Goal: Task Accomplishment & Management: Use online tool/utility

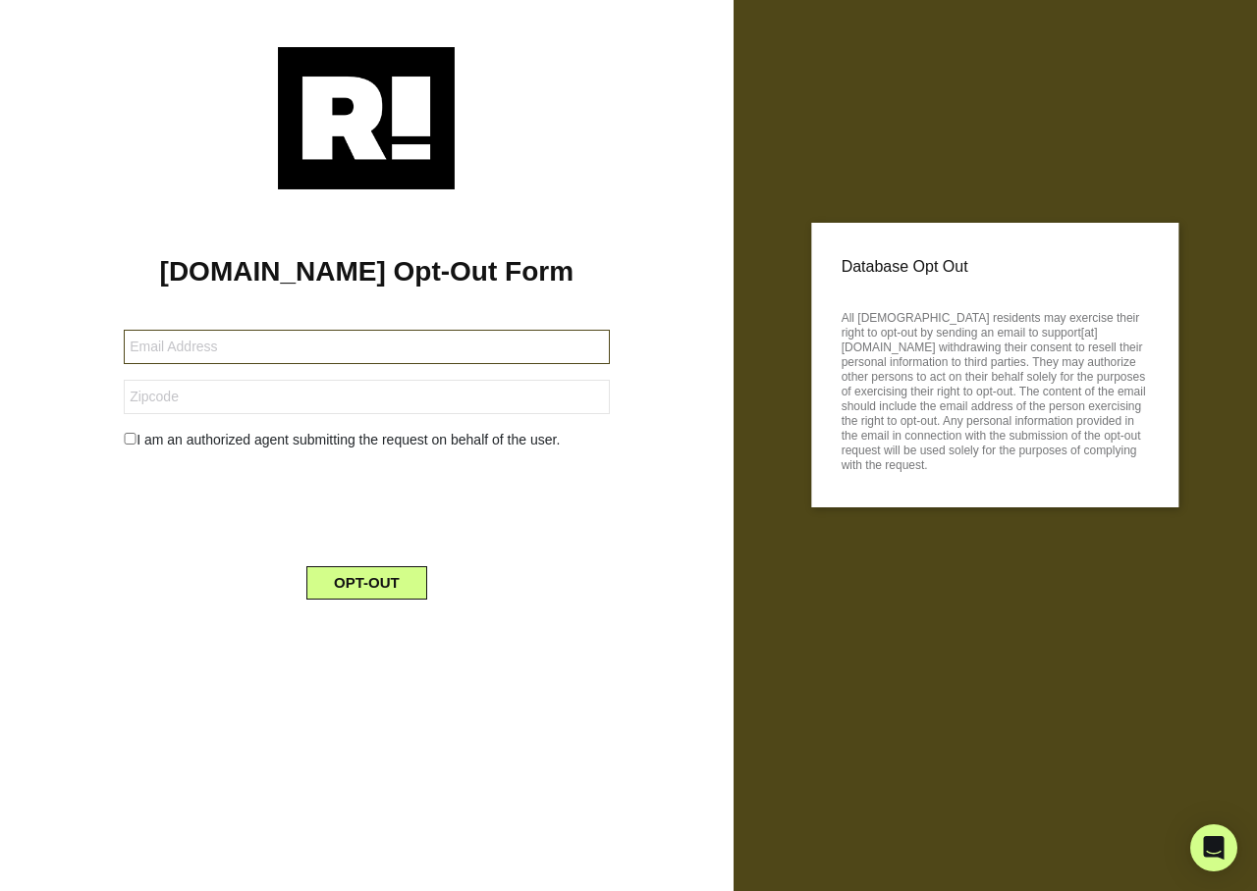
type input "[PERSON_NAME][EMAIL_ADDRESS][PERSON_NAME][DOMAIN_NAME]"
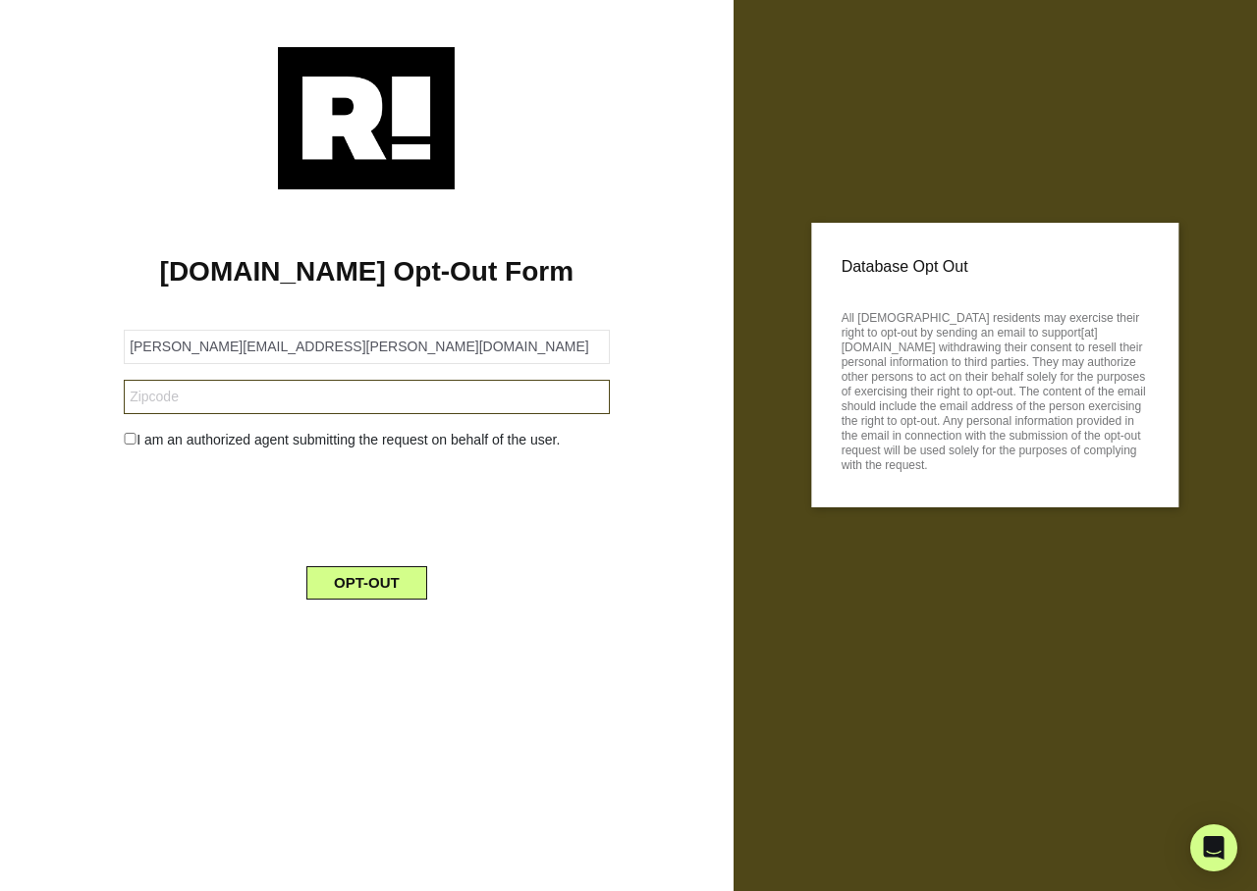
type input "02760"
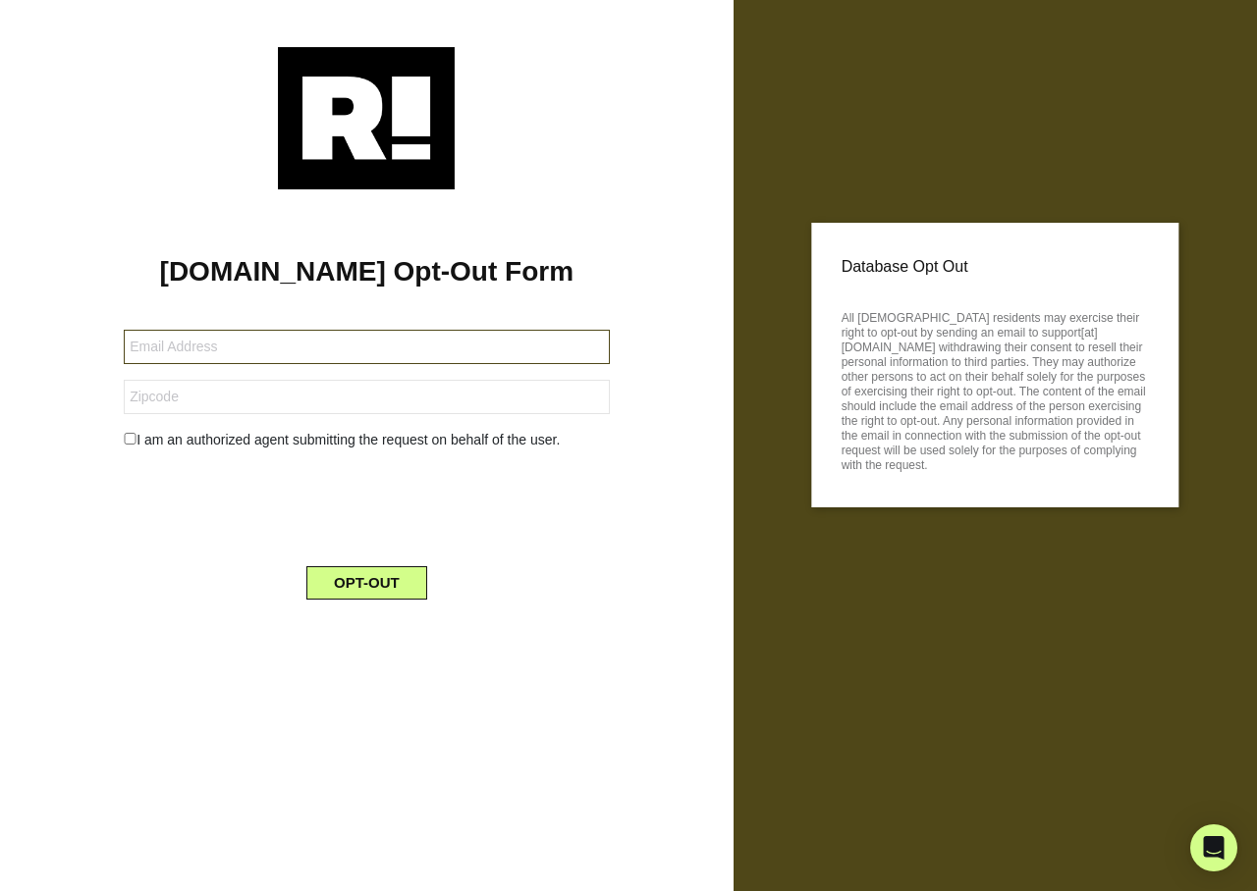
type input "[EMAIL_ADDRESS][DOMAIN_NAME]"
type input "99019"
